Goal: Find specific page/section: Find specific page/section

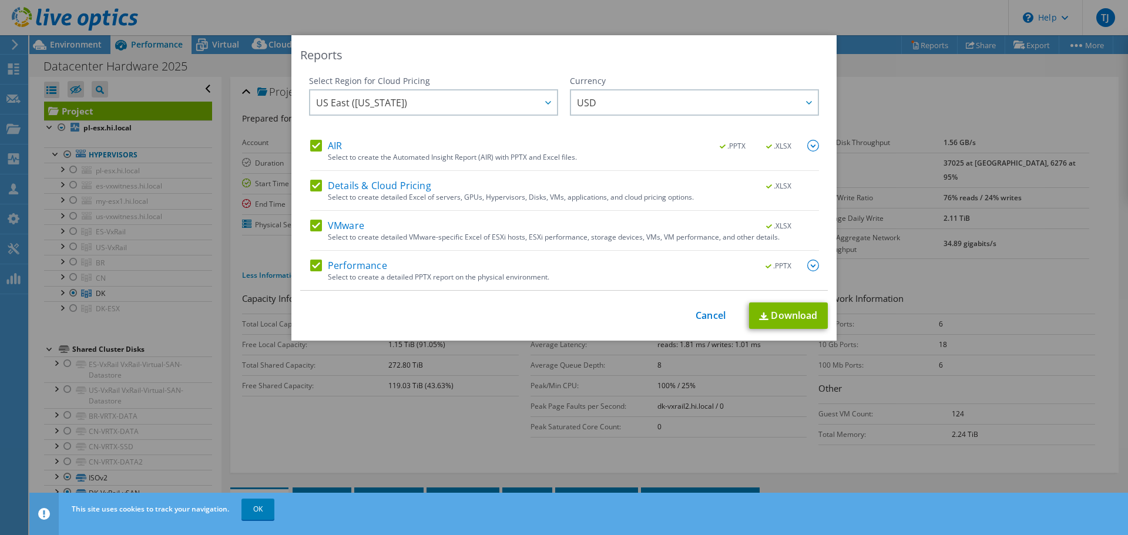
select select "USD"
click at [712, 318] on link "Cancel" at bounding box center [711, 315] width 30 height 11
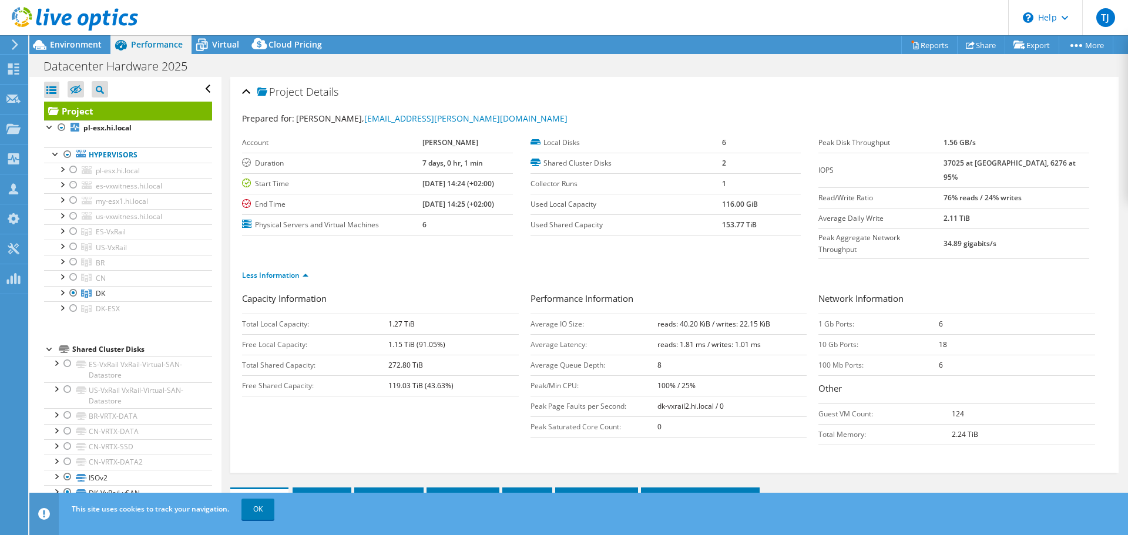
click at [851, 142] on label "Peak Disk Throughput" at bounding box center [880, 143] width 125 height 12
